Goal: Information Seeking & Learning: Understand process/instructions

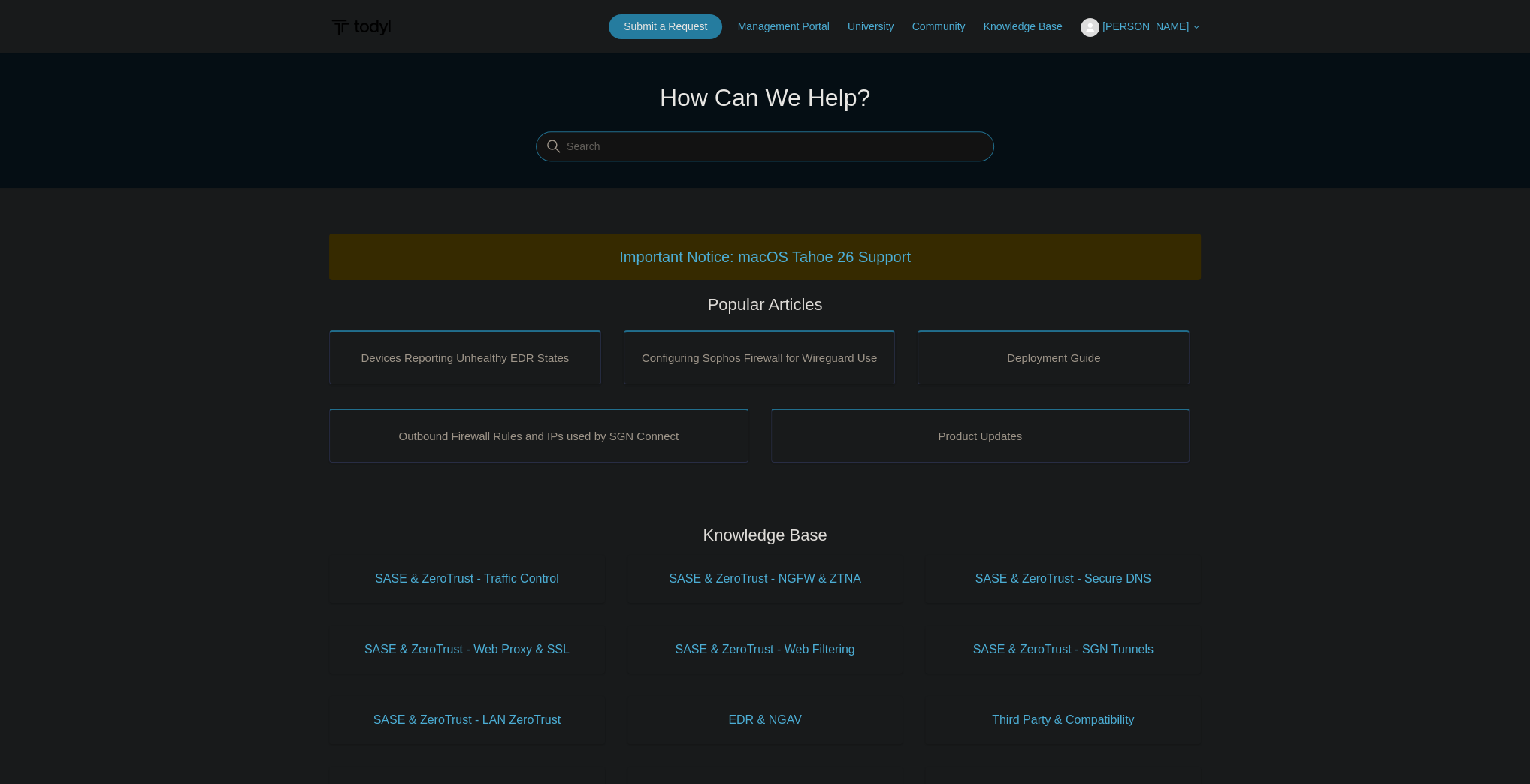
click at [776, 147] on input "Search" at bounding box center [765, 147] width 459 height 30
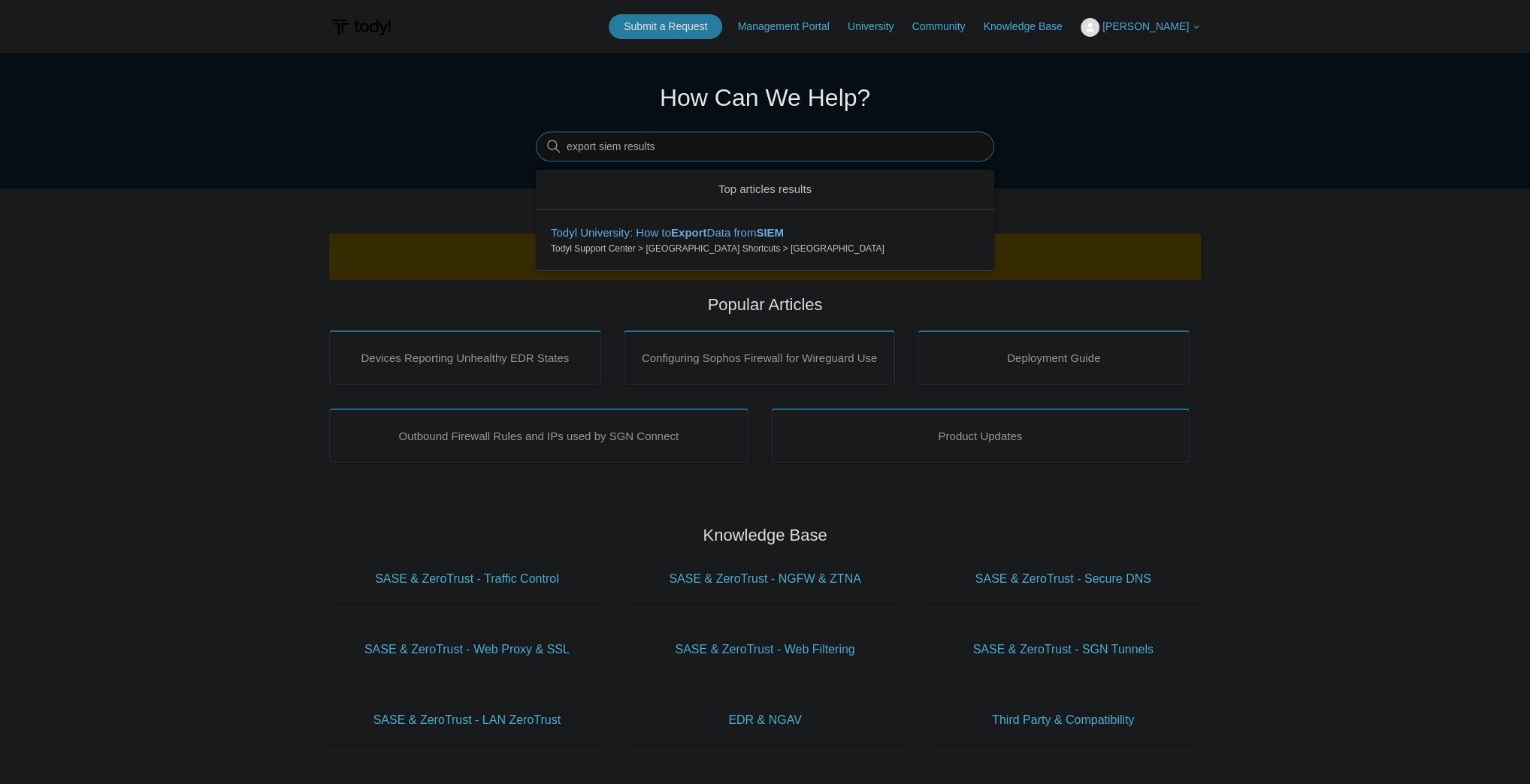
type input "export siem results"
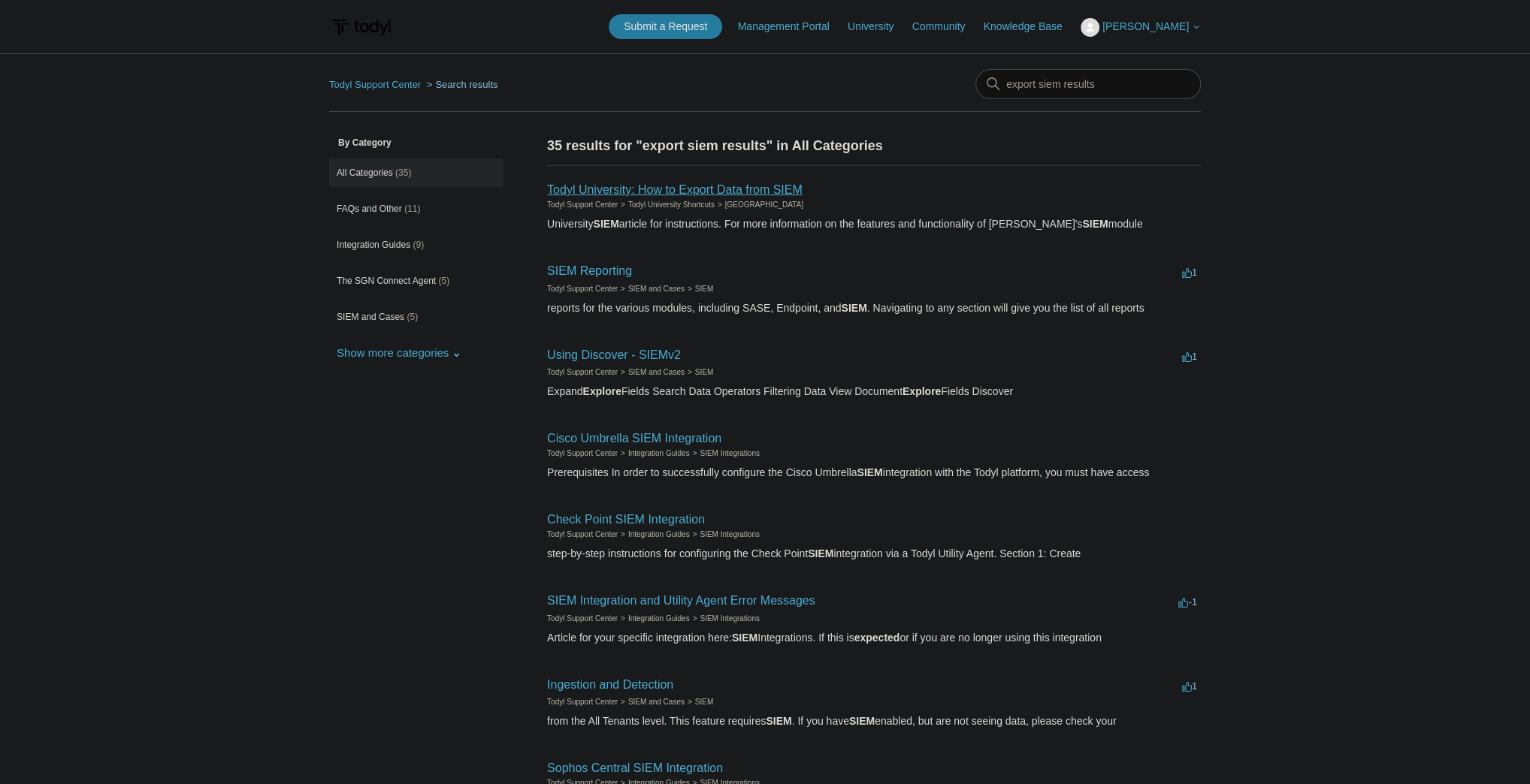
click at [777, 186] on link "Todyl University: How to Export Data from SIEM" at bounding box center [674, 190] width 256 height 13
click at [699, 181] on h2 "Todyl University: How to Export Data from SIEM" at bounding box center [674, 190] width 256 height 18
click at [704, 190] on link "Todyl University: How to Export Data from SIEM" at bounding box center [674, 190] width 256 height 13
click at [664, 188] on link "Todyl University: How to Export Data from SIEM" at bounding box center [674, 190] width 256 height 13
click at [664, 184] on link "Todyl University: How to Export Data from SIEM" at bounding box center [674, 190] width 256 height 13
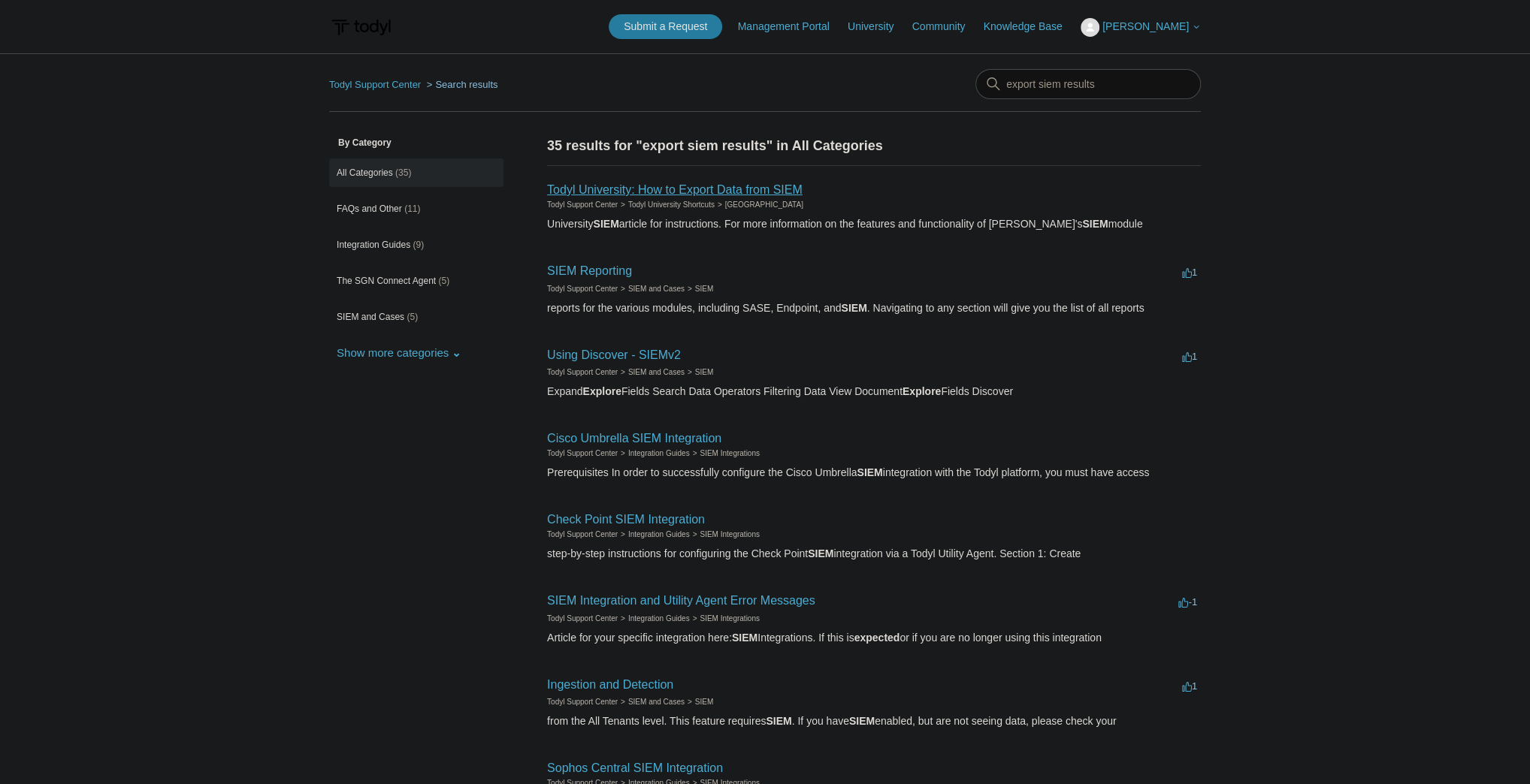
click at [664, 192] on link "Todyl University: How to Export Data from SIEM" at bounding box center [674, 190] width 256 height 13
click at [636, 352] on link "Using Discover - SIEMv2" at bounding box center [614, 355] width 134 height 13
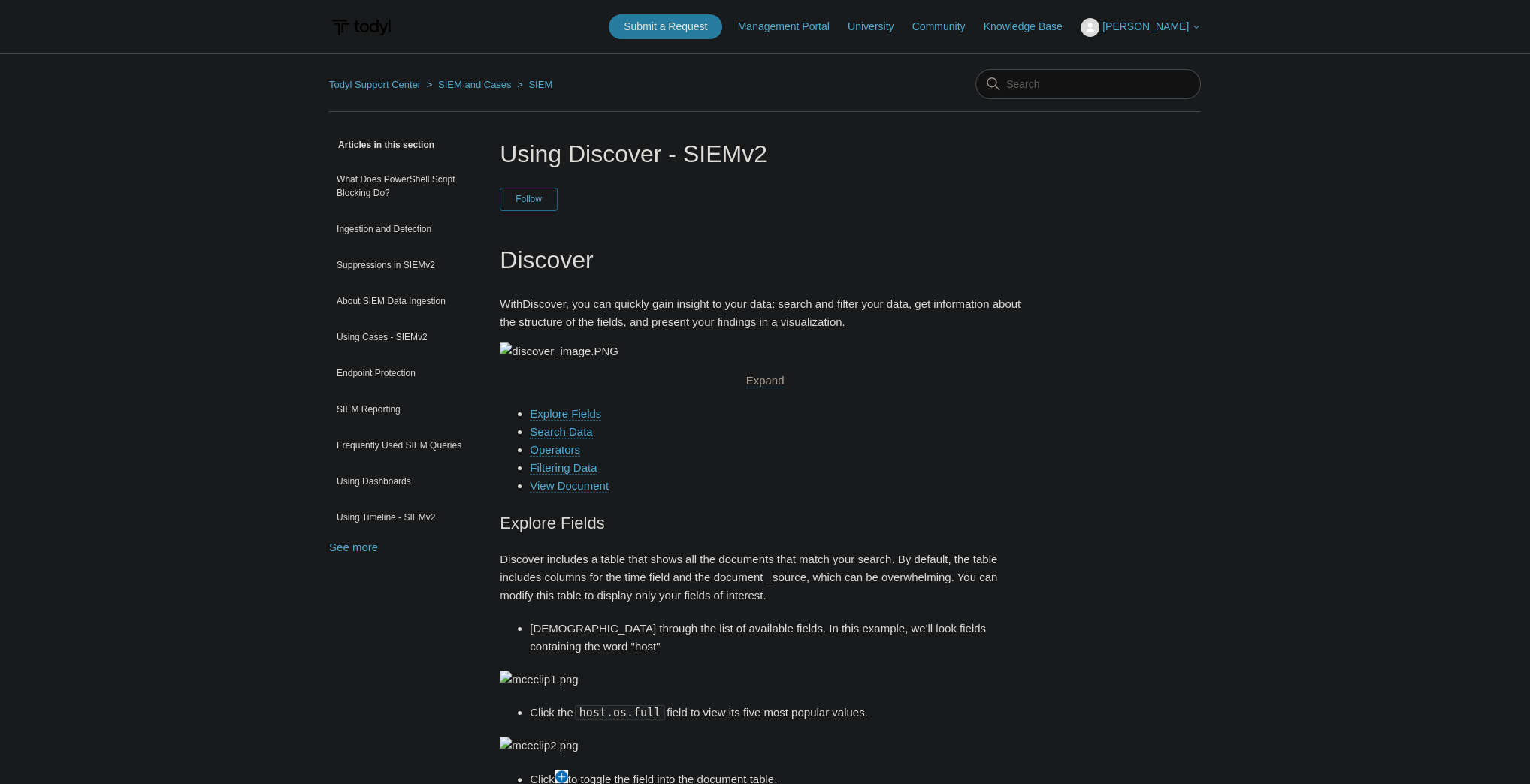
click at [578, 493] on link "View Document" at bounding box center [569, 486] width 79 height 14
click at [1066, 88] on input "Search" at bounding box center [1088, 84] width 225 height 30
click at [391, 336] on link "Using Cases - SIEMv2" at bounding box center [402, 337] width 148 height 28
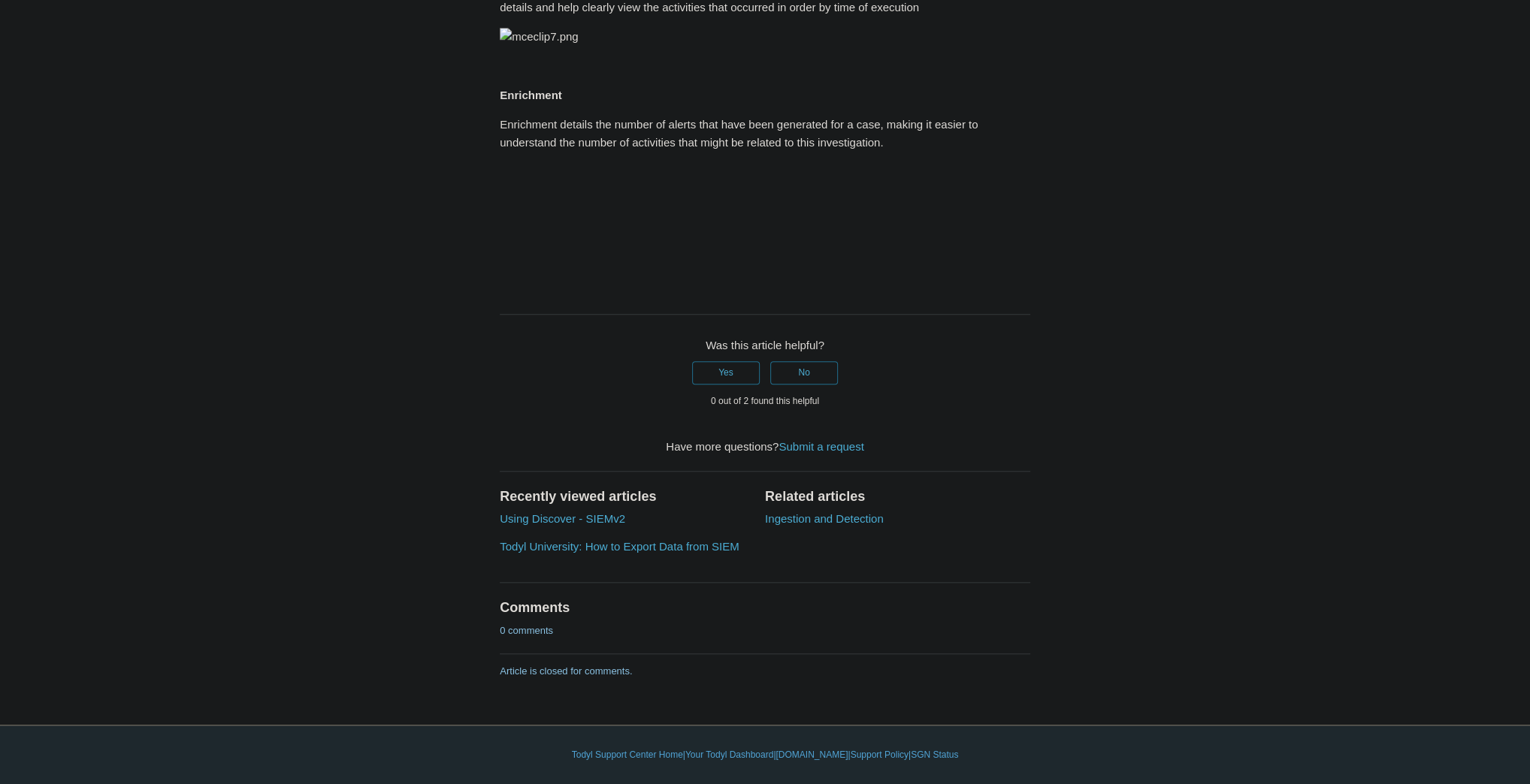
scroll to position [1934, 0]
click at [638, 544] on link "Todyl University: How to Export Data from SIEM" at bounding box center [619, 546] width 239 height 13
